Goal: Task Accomplishment & Management: Manage account settings

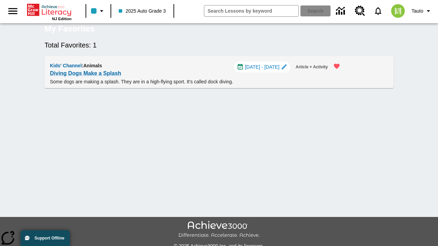
click at [265, 71] on span "[DATE] - [DATE]" at bounding box center [262, 67] width 35 height 7
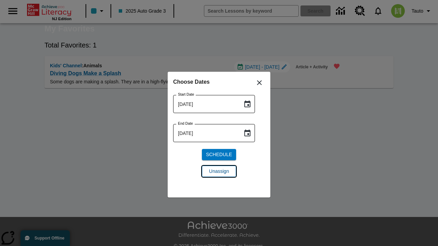
click at [219, 171] on span "Unassign" at bounding box center [219, 171] width 20 height 7
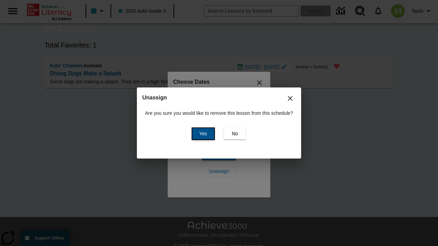
click at [202, 134] on span "Yes" at bounding box center [203, 133] width 8 height 7
